Goal: Transaction & Acquisition: Purchase product/service

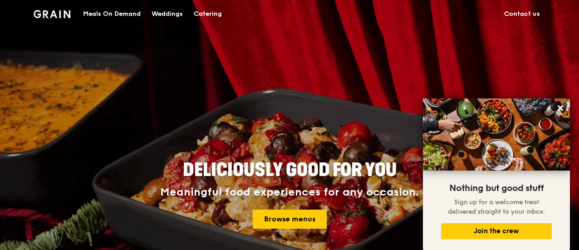
click at [94, 14] on div "Meals On Demand" at bounding box center [112, 13] width 58 height 27
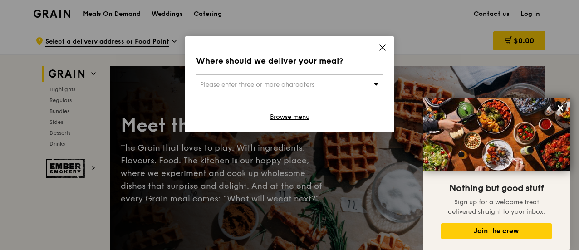
click at [382, 48] on icon at bounding box center [382, 47] width 5 height 5
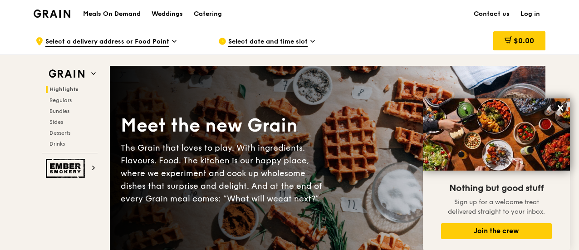
click at [107, 41] on span "Select a delivery address or Food Point" at bounding box center [107, 42] width 124 height 10
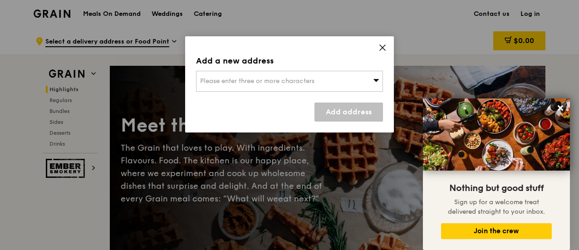
click at [379, 51] on div "Add a new address Please enter three or more characters Add address" at bounding box center [289, 84] width 209 height 96
click at [382, 47] on icon at bounding box center [382, 47] width 5 height 5
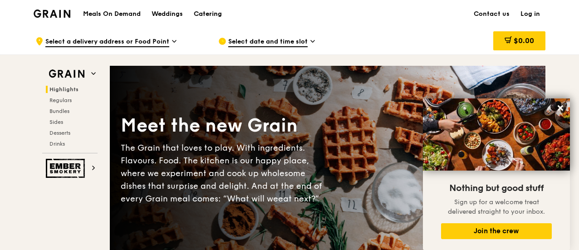
click at [216, 16] on div "Catering" at bounding box center [208, 13] width 28 height 27
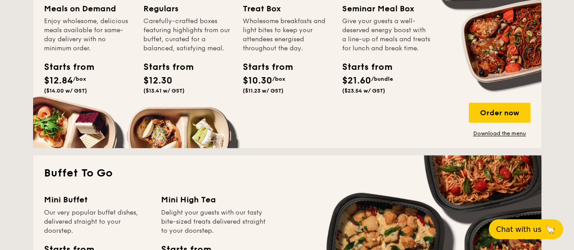
scroll to position [438, 0]
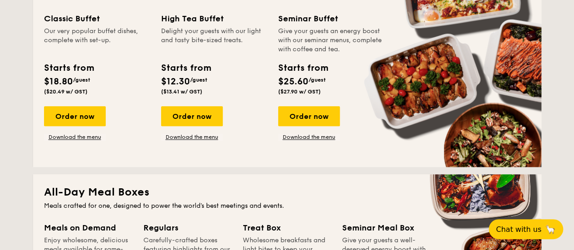
drag, startPoint x: 27, startPoint y: 132, endPoint x: 26, endPoint y: 150, distance: 18.2
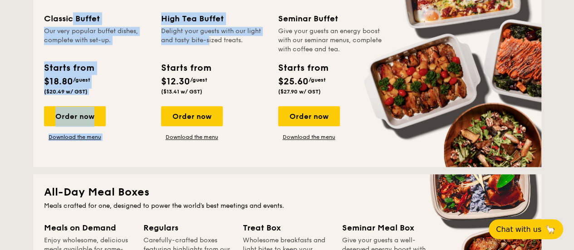
drag, startPoint x: 26, startPoint y: 150, endPoint x: 0, endPoint y: 98, distance: 58.5
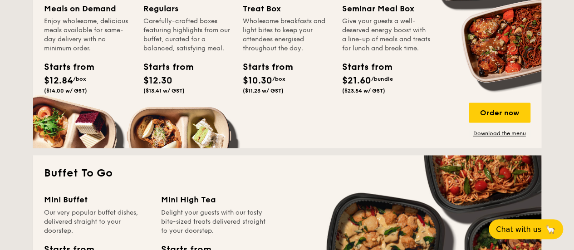
click at [97, 8] on div "Meals on Demand" at bounding box center [88, 8] width 89 height 13
click at [69, 79] on span "$12.84" at bounding box center [58, 80] width 29 height 11
click at [496, 117] on div "Order now" at bounding box center [500, 113] width 62 height 20
